Goal: Task Accomplishment & Management: Complete application form

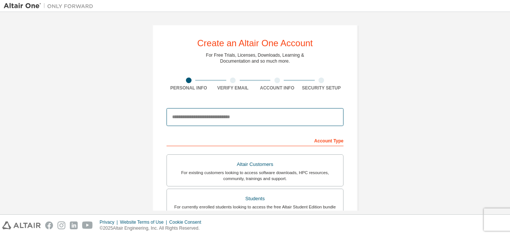
click at [284, 119] on input "email" at bounding box center [255, 117] width 177 height 18
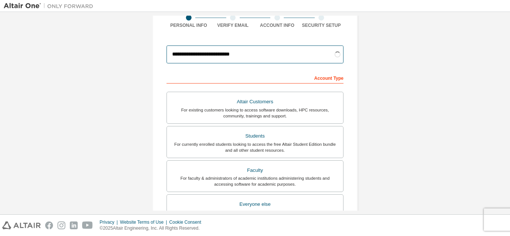
scroll to position [63, 0]
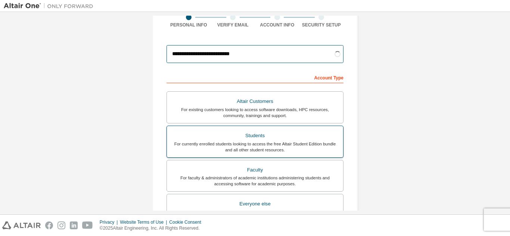
type input "**********"
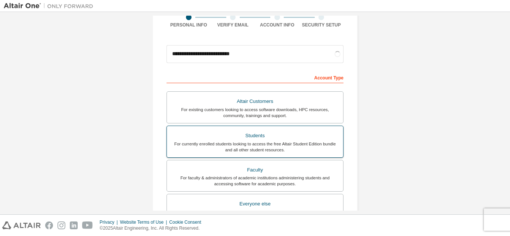
click at [271, 140] on div "Students" at bounding box center [254, 136] width 167 height 10
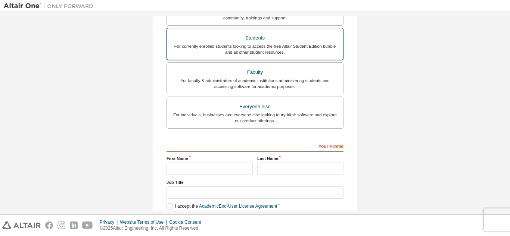
scroll to position [213, 0]
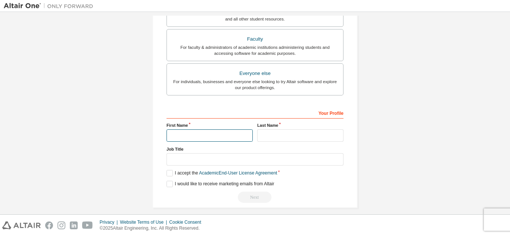
click at [239, 137] on input "text" at bounding box center [210, 136] width 86 height 12
type input "**********"
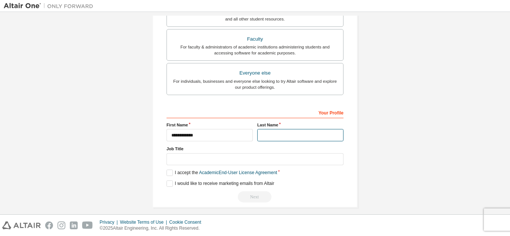
click at [303, 134] on input "text" at bounding box center [300, 135] width 86 height 12
type input "*"
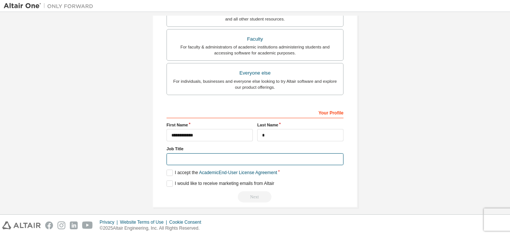
click at [279, 161] on input "text" at bounding box center [255, 159] width 177 height 12
type input "*******"
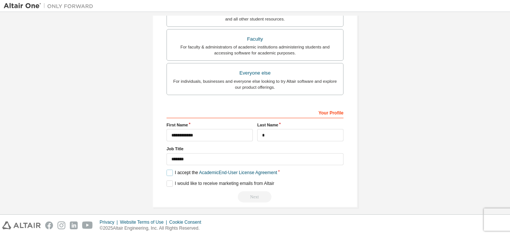
click at [171, 173] on label "I accept the Academic End-User License Agreement" at bounding box center [222, 173] width 111 height 6
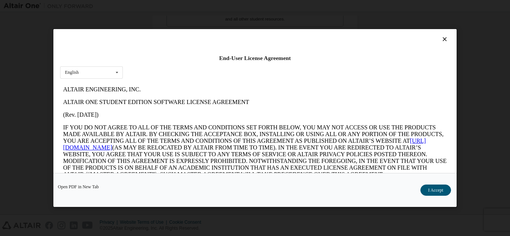
scroll to position [0, 0]
click at [433, 186] on button "I Accept" at bounding box center [435, 190] width 31 height 11
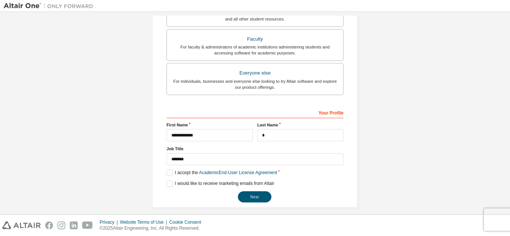
click at [169, 180] on div "**********" at bounding box center [255, 154] width 177 height 97
click at [169, 181] on label "I would like to receive marketing emails from Altair" at bounding box center [221, 184] width 108 height 6
click at [251, 199] on button "Next" at bounding box center [255, 197] width 34 height 11
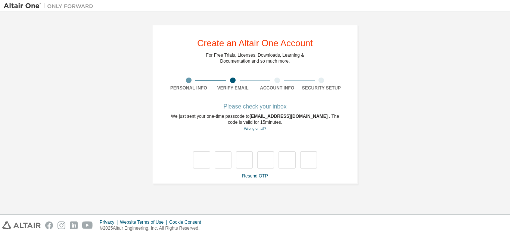
type input "*"
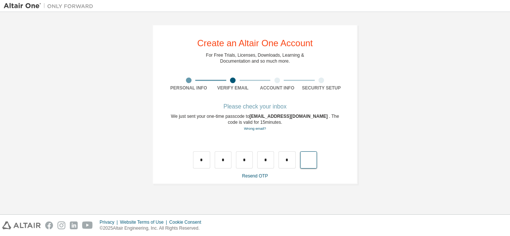
type input "*"
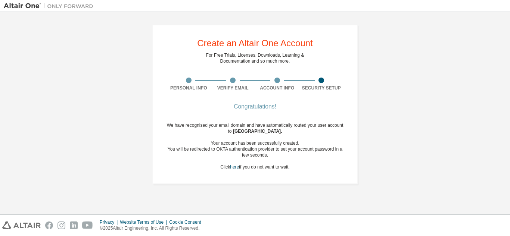
click at [361, 95] on div "Create an Altair One Account For Free Trials, Licenses, Downloads, Learning & D…" at bounding box center [254, 105] width 223 height 178
click at [241, 107] on div "Congratulations!" at bounding box center [255, 107] width 177 height 4
click at [235, 168] on link "here" at bounding box center [234, 167] width 9 height 5
